Goal: Task Accomplishment & Management: Manage account settings

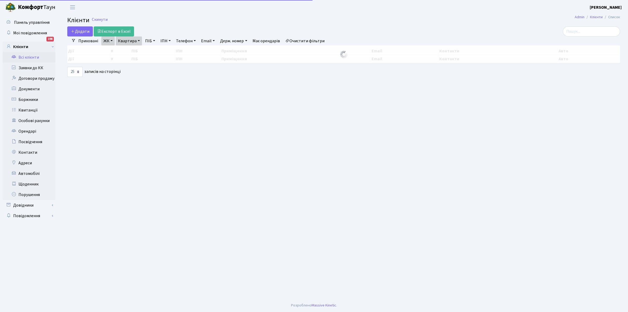
select select "25"
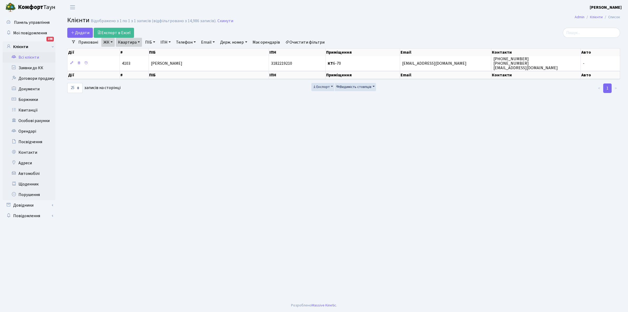
click at [32, 181] on link "Щоденник" at bounding box center [29, 184] width 53 height 11
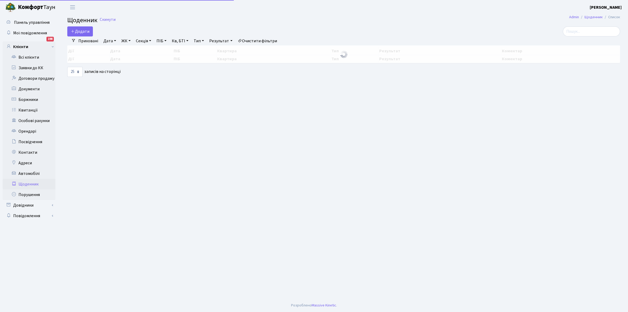
select select "25"
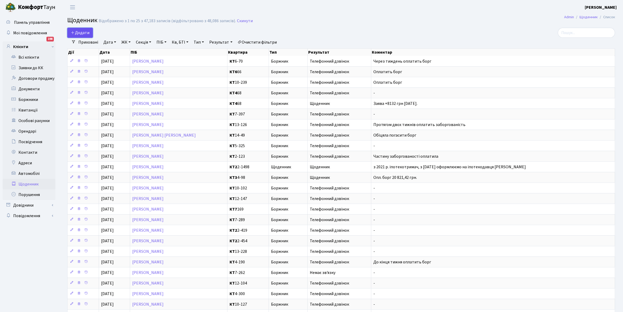
click at [79, 31] on span "Додати" at bounding box center [80, 33] width 19 height 6
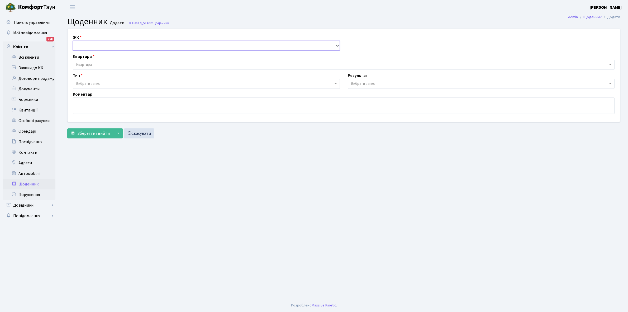
click at [83, 42] on select "- КТ, вул. Регенераторна, 4 КТ2, просп. Соборності, 17 КТ3, вул. Березнева, 16 …" at bounding box center [206, 46] width 267 height 10
select select "271"
click at [73, 41] on select "- КТ, вул. Регенераторна, 4 КТ2, просп. Соборності, 17 КТ3, вул. Березнева, 16 …" at bounding box center [206, 46] width 267 height 10
select select
click at [97, 62] on span "Квартира" at bounding box center [342, 64] width 532 height 5
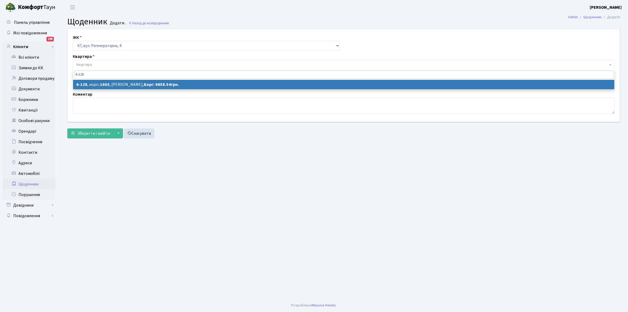
type input "6-128"
select select "5264"
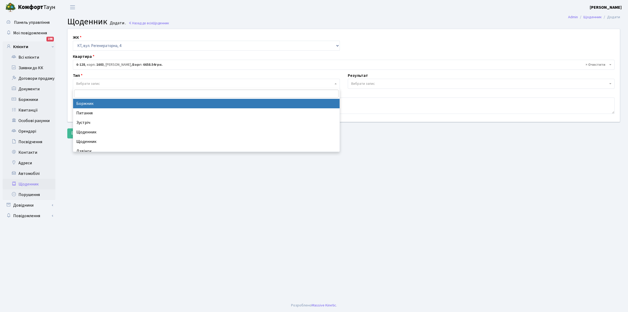
click at [107, 81] on span "Вибрати запис" at bounding box center [204, 83] width 257 height 5
select select "189"
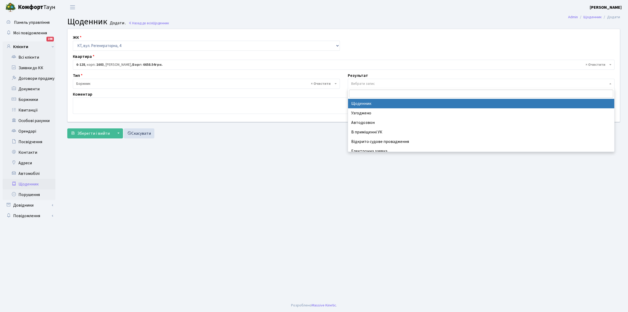
click at [379, 81] on span "Вибрати запис" at bounding box center [481, 84] width 267 height 10
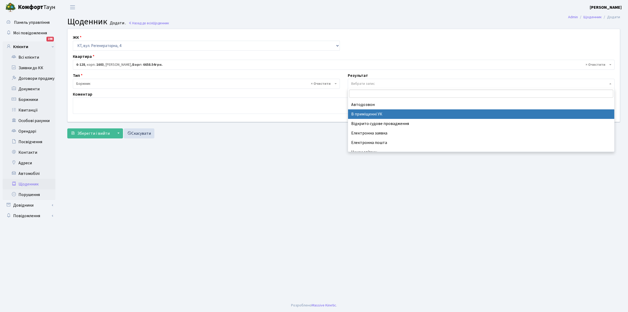
scroll to position [32, 0]
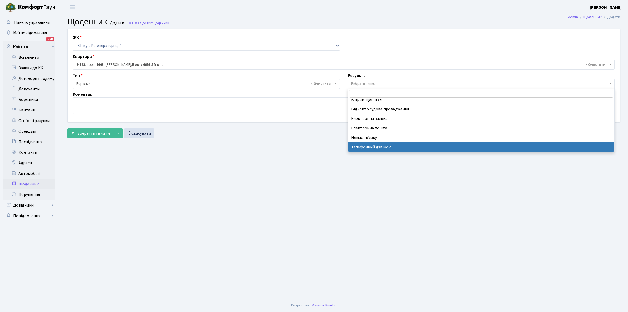
select select "196"
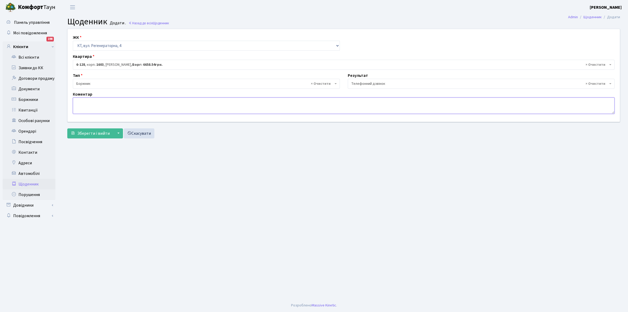
click at [82, 107] on textarea at bounding box center [344, 105] width 542 height 16
type textarea "9658,54 +1000 грн., не змогла укласти договори ЕЕ."
click at [94, 135] on span "Зберегти і вийти" at bounding box center [93, 133] width 32 height 6
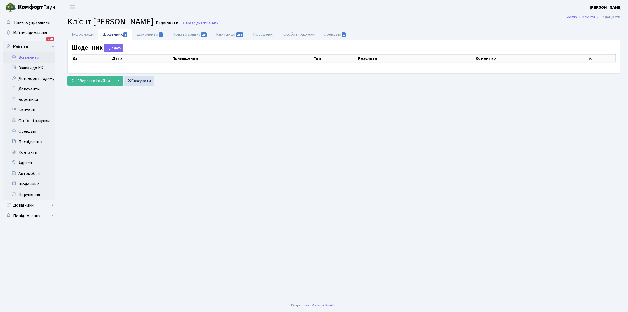
select select "25"
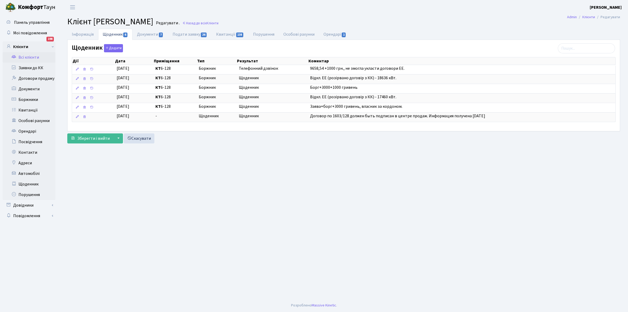
click at [36, 58] on link "Всі клієнти" at bounding box center [29, 57] width 53 height 11
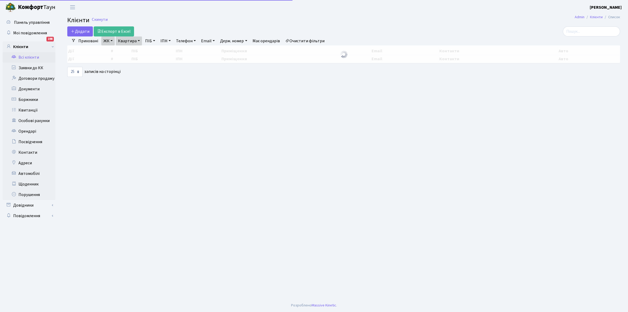
select select "25"
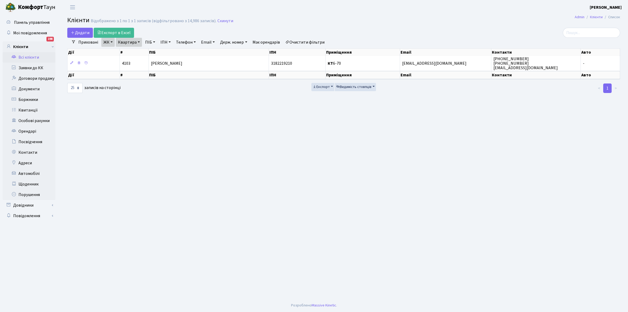
click at [139, 42] on link "Квартира" at bounding box center [129, 42] width 26 height 9
click at [139, 53] on input "6-70" at bounding box center [131, 53] width 31 height 10
type input "6"
type input "9-81"
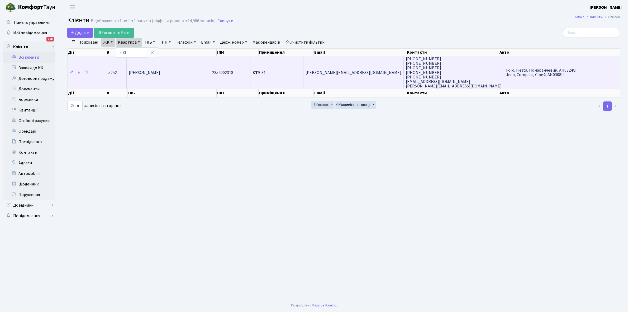
click at [191, 73] on td "[PERSON_NAME]" at bounding box center [168, 72] width 83 height 33
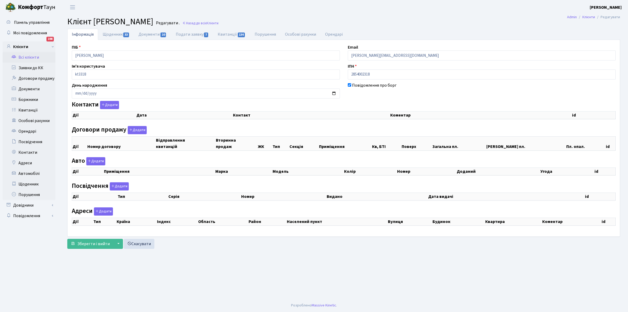
checkbox input "true"
select select "25"
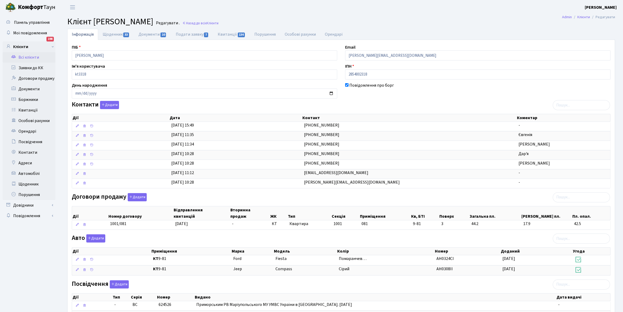
click at [27, 56] on link "Всі клієнти" at bounding box center [29, 57] width 53 height 11
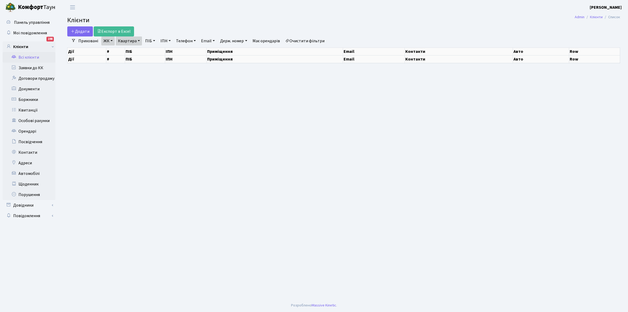
select select "25"
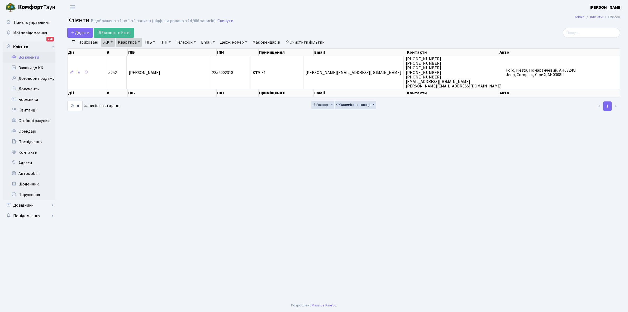
click at [139, 41] on link "Квартира" at bounding box center [129, 42] width 26 height 9
click at [136, 50] on input "9-81" at bounding box center [131, 53] width 31 height 10
type input "9"
type input "8-46"
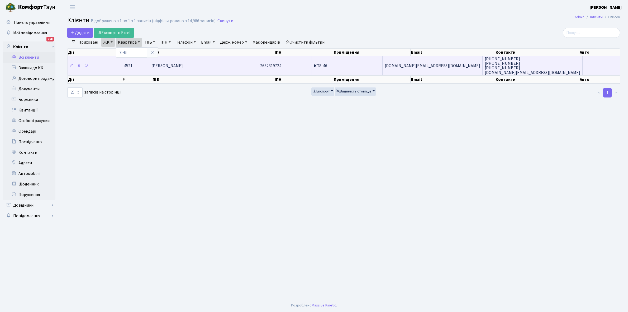
click at [205, 70] on td "Декан Оксана Миколаївна" at bounding box center [203, 65] width 109 height 19
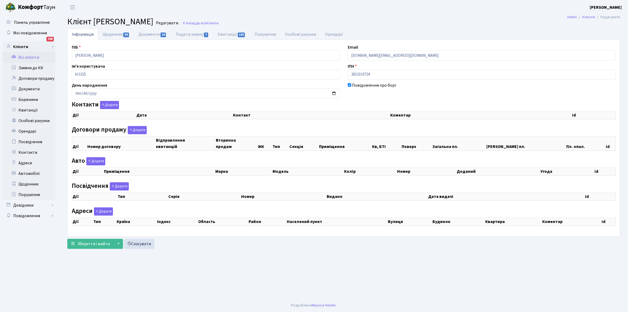
checkbox input "true"
select select "25"
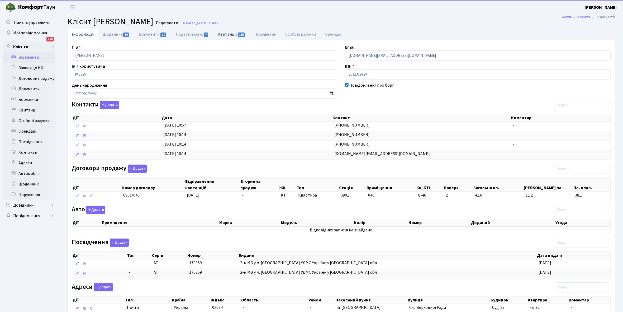
click at [226, 34] on link "Квитанції 136" at bounding box center [231, 34] width 37 height 11
select select "25"
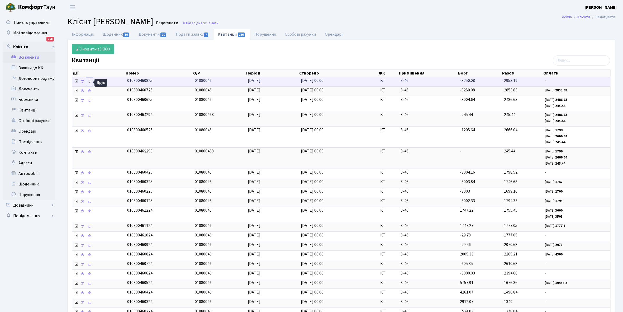
click at [91, 82] on icon at bounding box center [90, 81] width 4 height 4
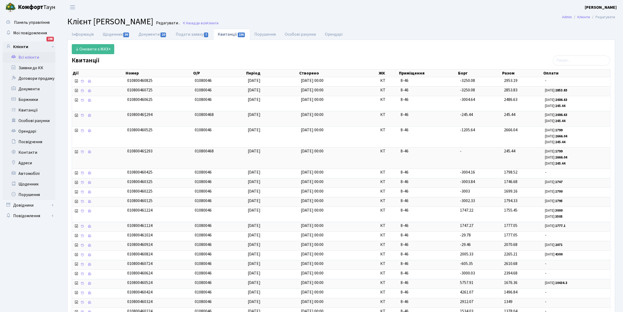
click at [34, 57] on link "Всі клієнти" at bounding box center [29, 57] width 53 height 11
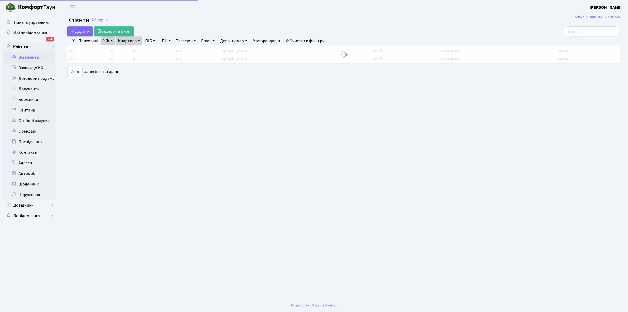
select select "25"
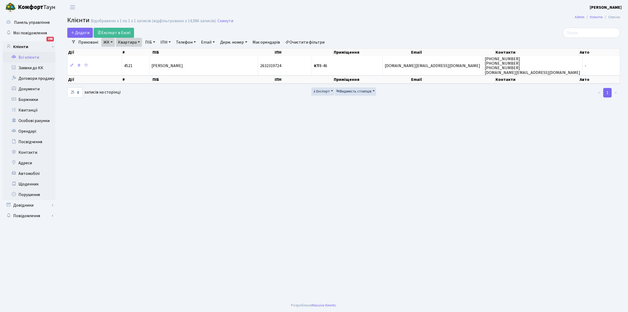
click at [307, 42] on link "Очистити фільтри" at bounding box center [305, 42] width 44 height 9
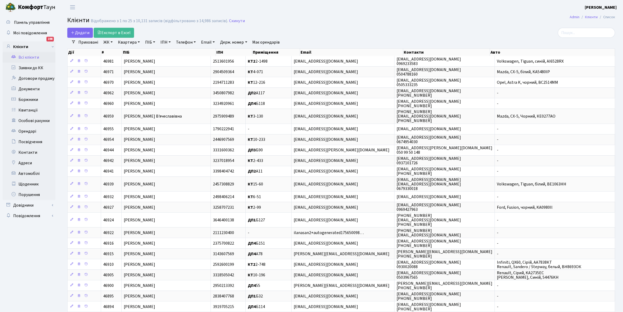
click at [32, 56] on link "Всі клієнти" at bounding box center [29, 57] width 53 height 11
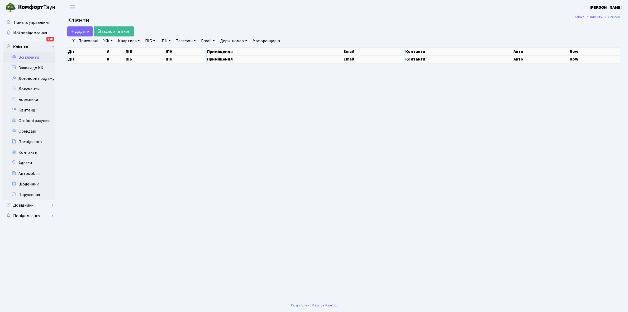
select select "25"
